Goal: Task Accomplishment & Management: Manage account settings

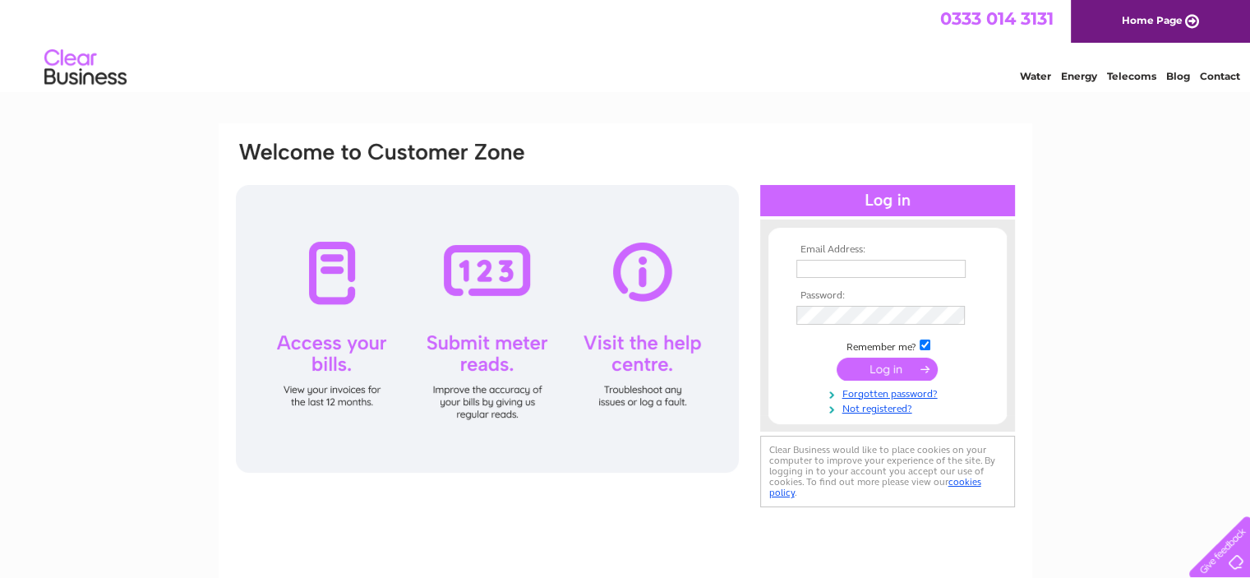
type input "aasssh@hotmail.co.uk"
click at [893, 367] on input "submit" at bounding box center [887, 369] width 101 height 23
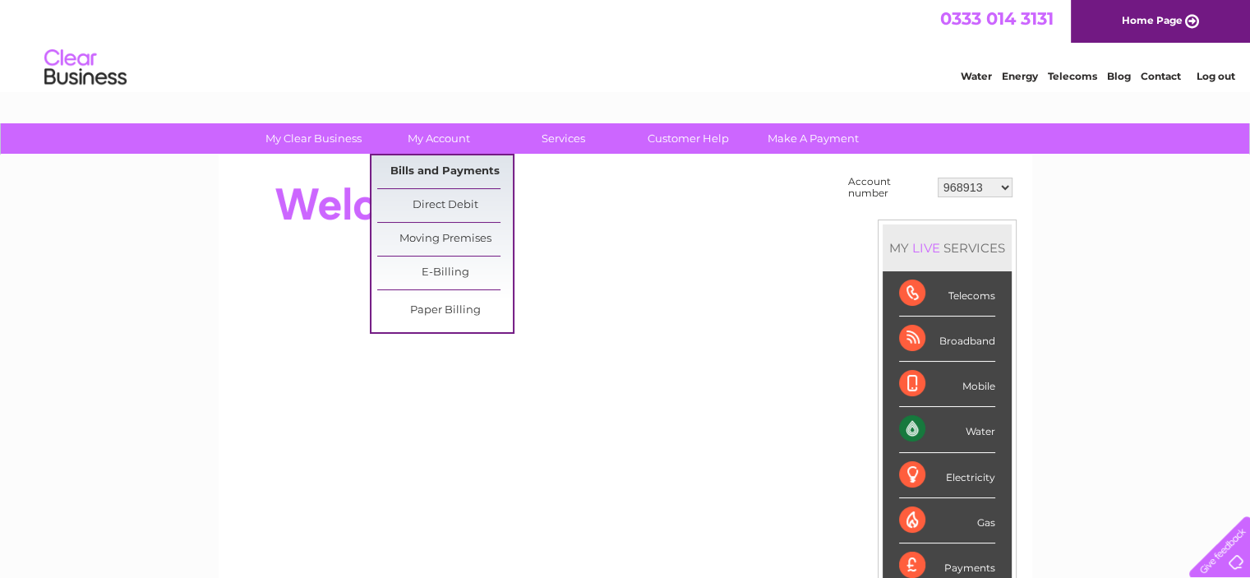
click at [409, 168] on link "Bills and Payments" at bounding box center [445, 171] width 136 height 33
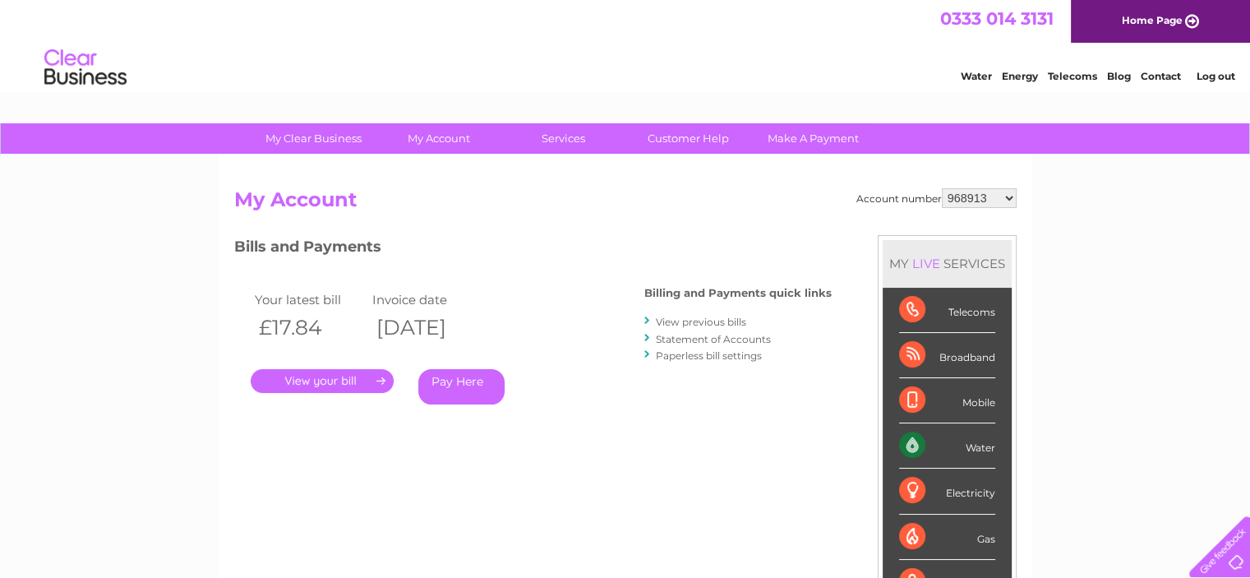
click at [339, 378] on link "." at bounding box center [322, 381] width 143 height 24
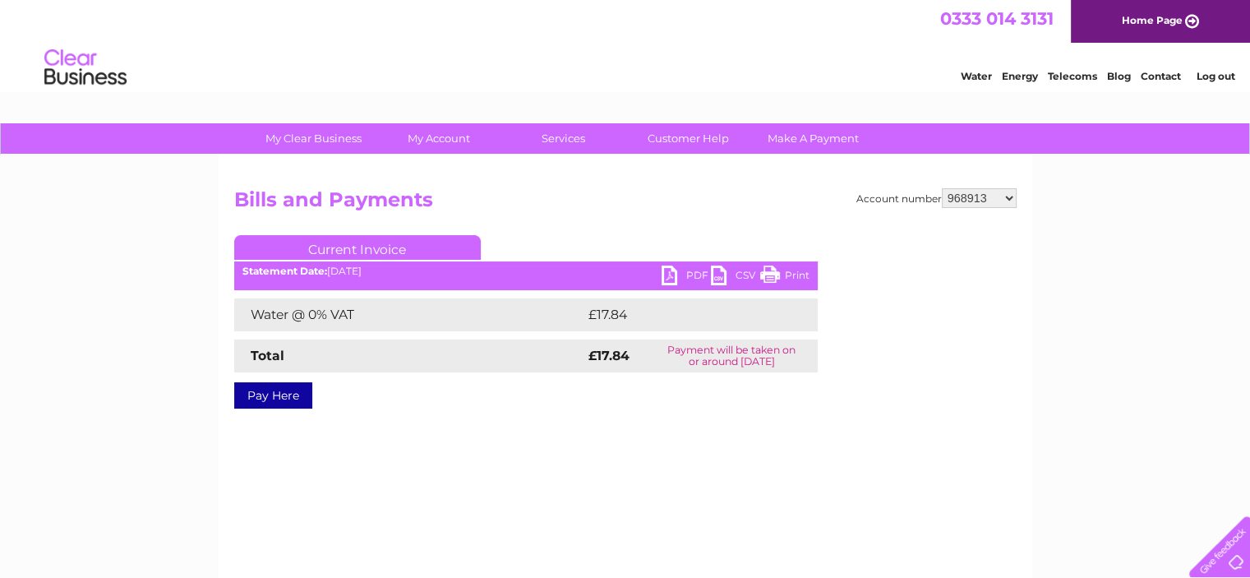
click at [668, 272] on link "PDF" at bounding box center [686, 277] width 49 height 24
